Goal: Find contact information: Find contact information

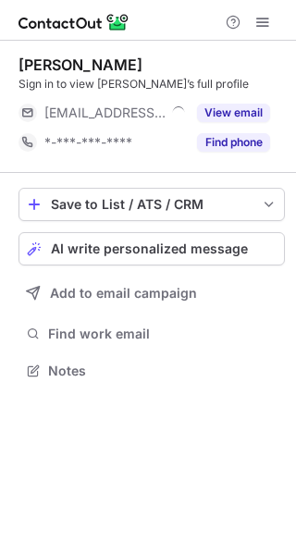
scroll to position [358, 296]
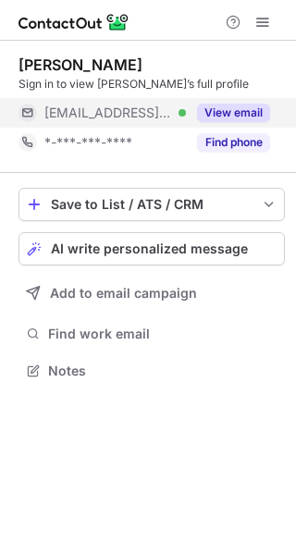
click at [240, 102] on div "View email" at bounding box center [228, 113] width 84 height 30
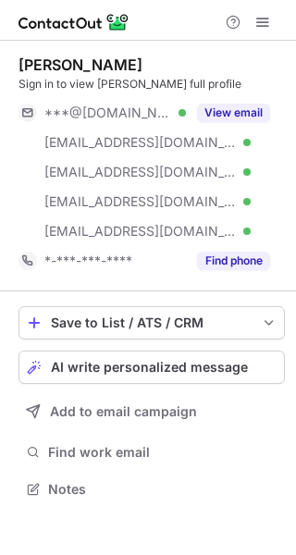
scroll to position [476, 296]
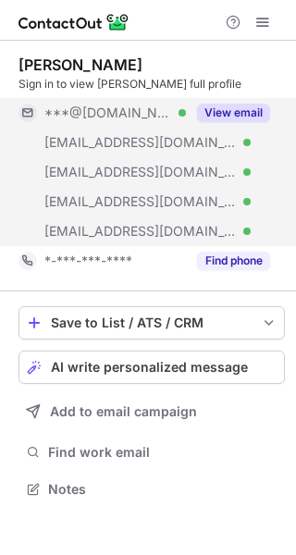
click at [245, 111] on button "View email" at bounding box center [233, 113] width 73 height 18
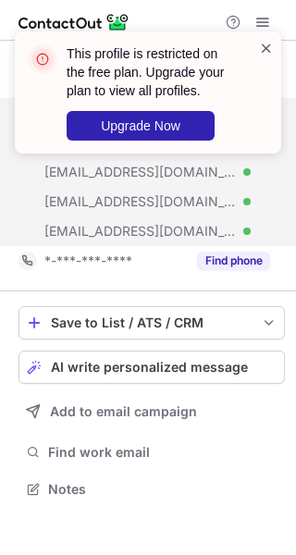
click at [268, 49] on span at bounding box center [266, 48] width 15 height 18
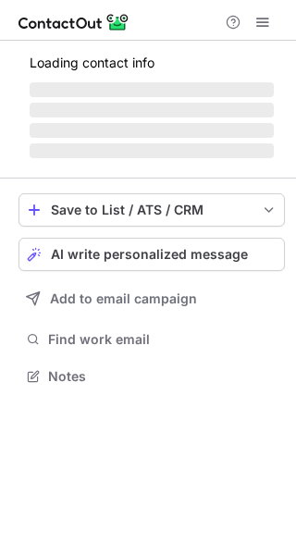
scroll to position [358, 296]
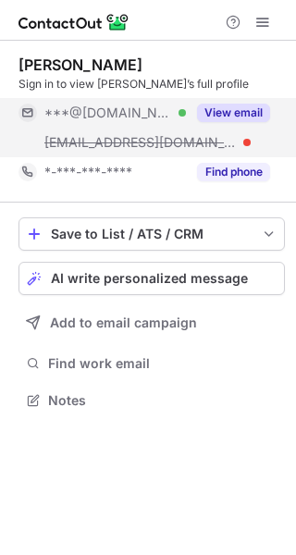
click at [251, 109] on button "View email" at bounding box center [233, 113] width 73 height 18
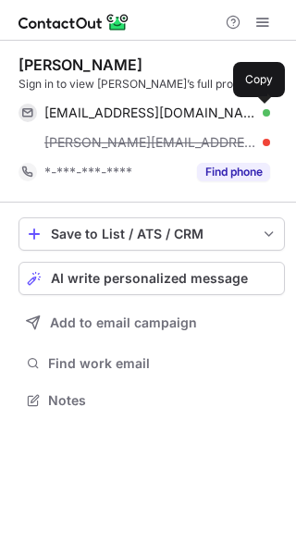
click at [251, 109] on button at bounding box center [260, 113] width 18 height 18
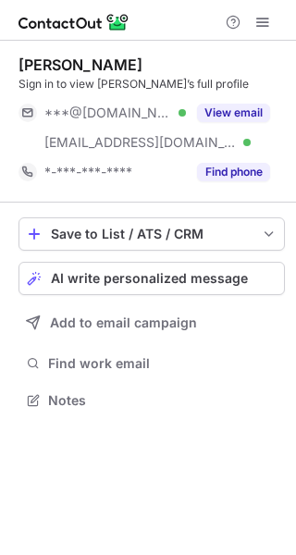
scroll to position [387, 296]
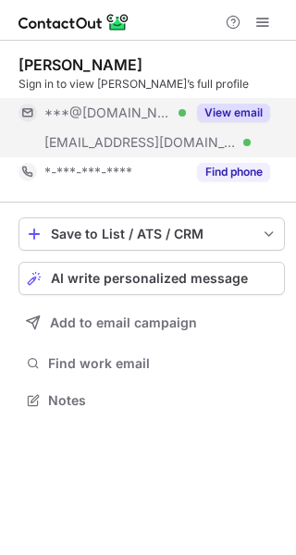
click at [239, 101] on div "View email" at bounding box center [228, 113] width 84 height 30
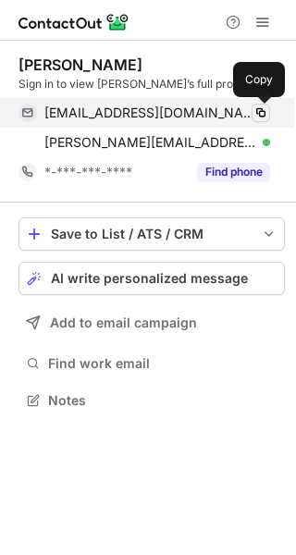
click at [255, 108] on span at bounding box center [260, 112] width 15 height 15
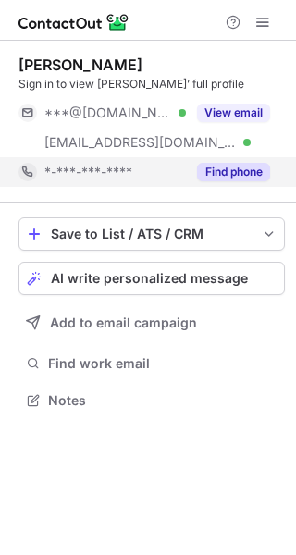
scroll to position [387, 296]
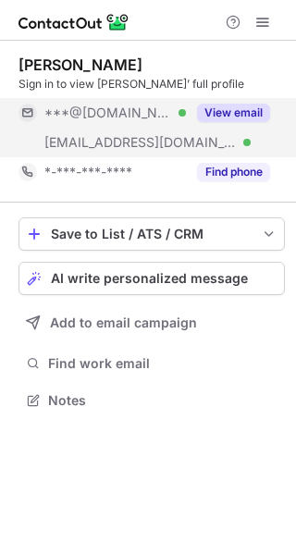
click at [218, 121] on button "View email" at bounding box center [233, 113] width 73 height 18
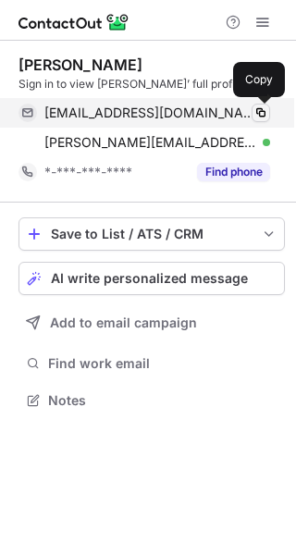
click at [257, 116] on span at bounding box center [260, 112] width 15 height 15
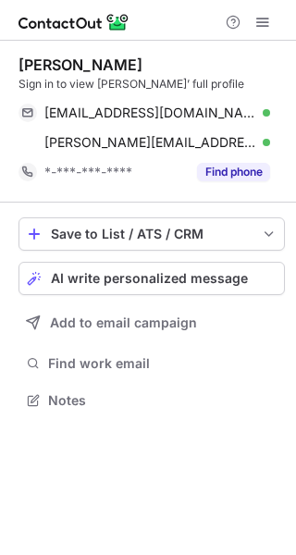
scroll to position [387, 296]
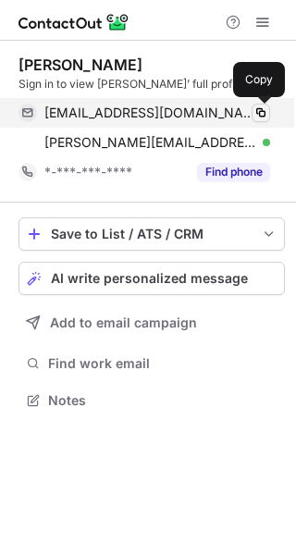
click at [261, 107] on span at bounding box center [260, 112] width 15 height 15
